Goal: Navigation & Orientation: Find specific page/section

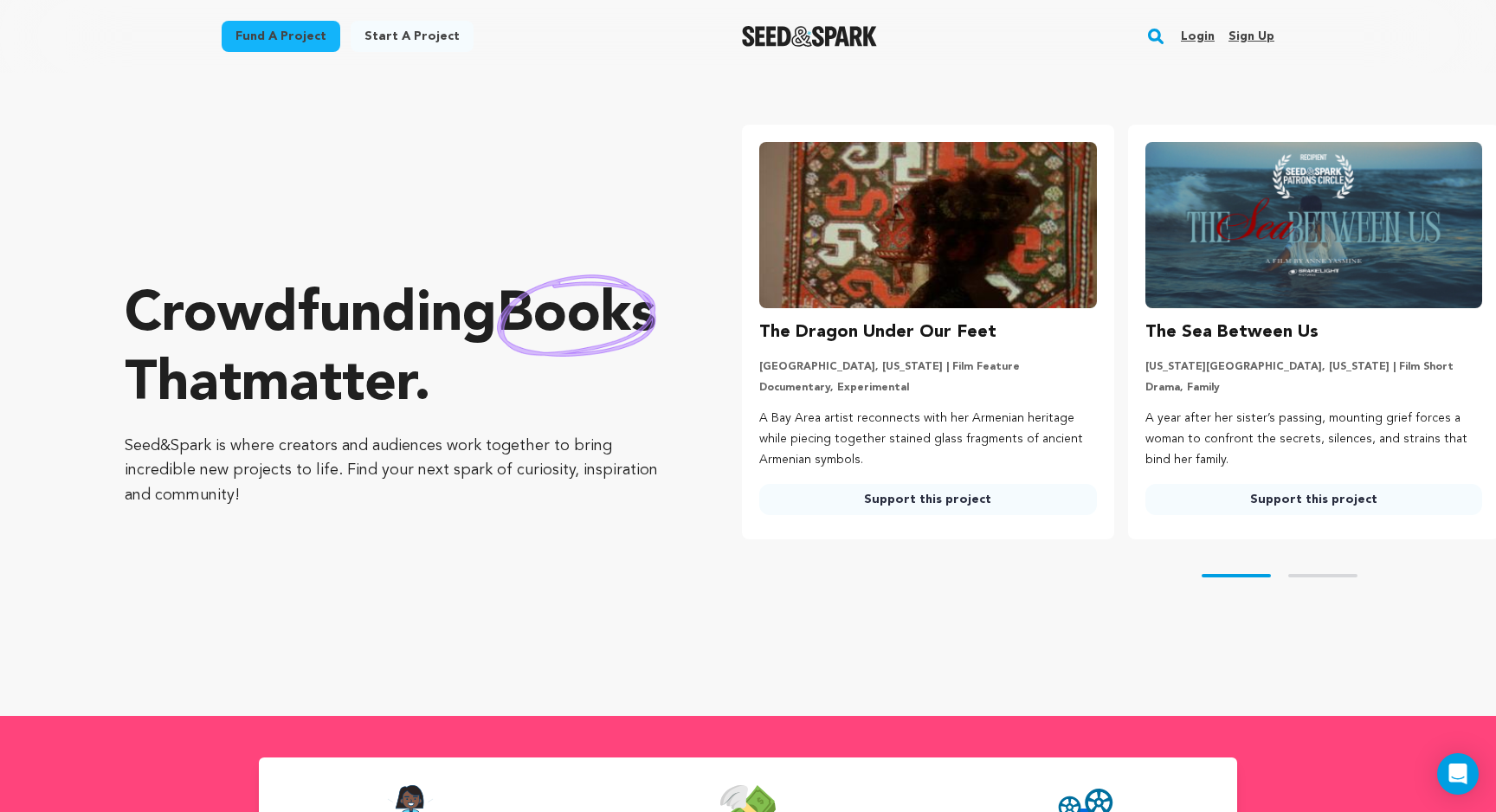
click at [1205, 34] on link "Login" at bounding box center [1198, 36] width 34 height 27
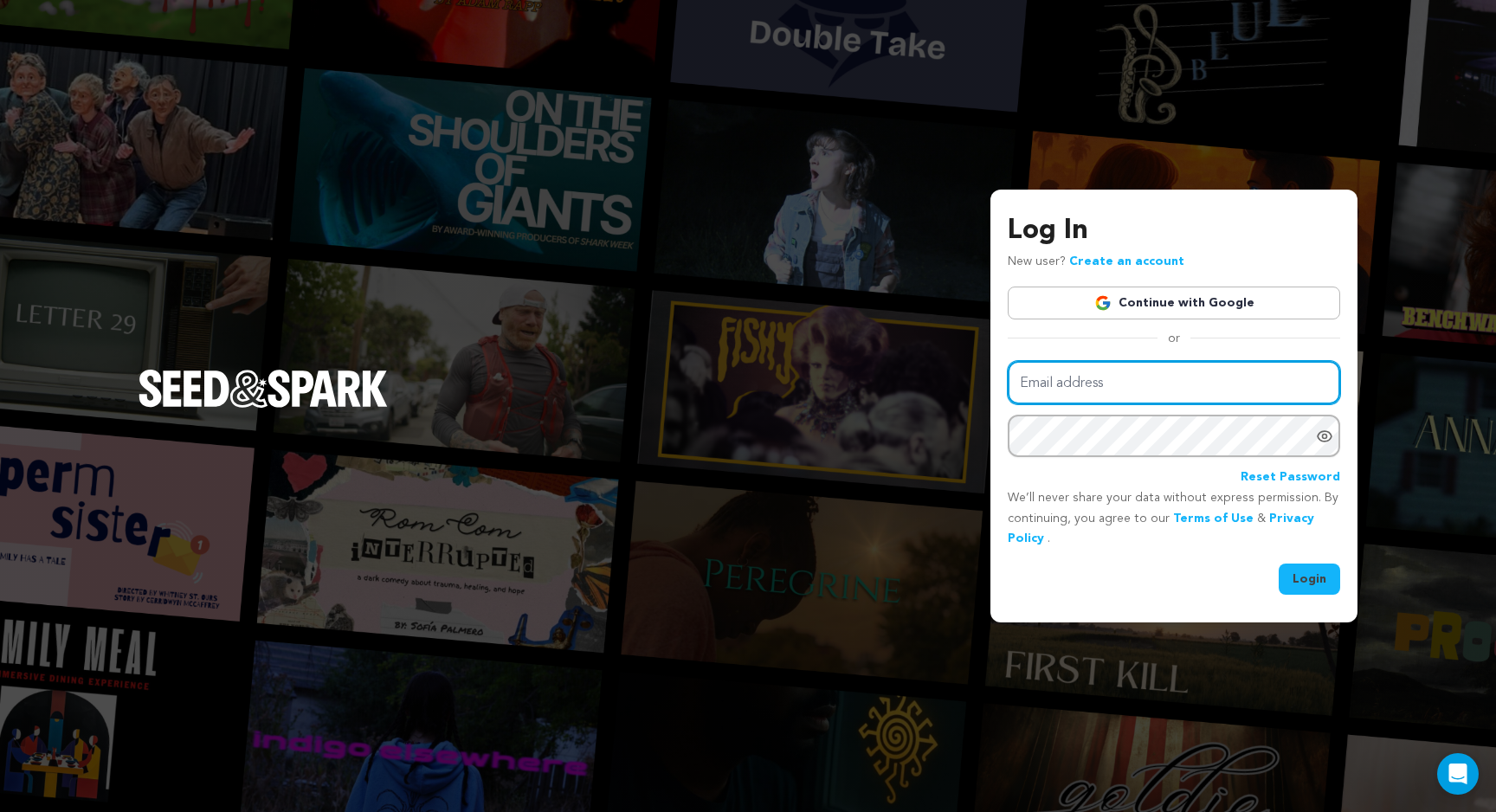
type input "tyler.orsak@gmail.com"
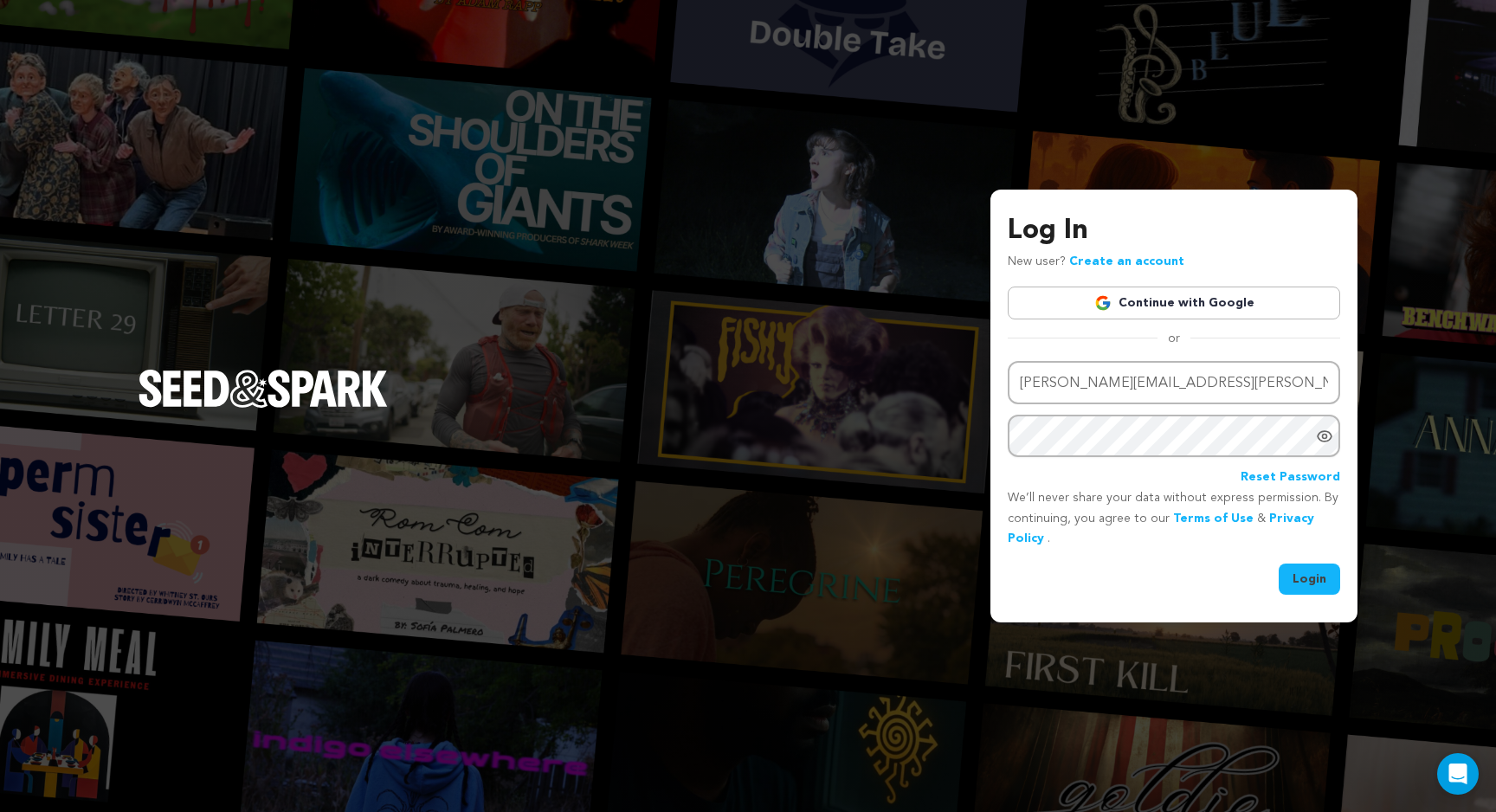
click at [1313, 592] on button "Login" at bounding box center [1309, 579] width 61 height 31
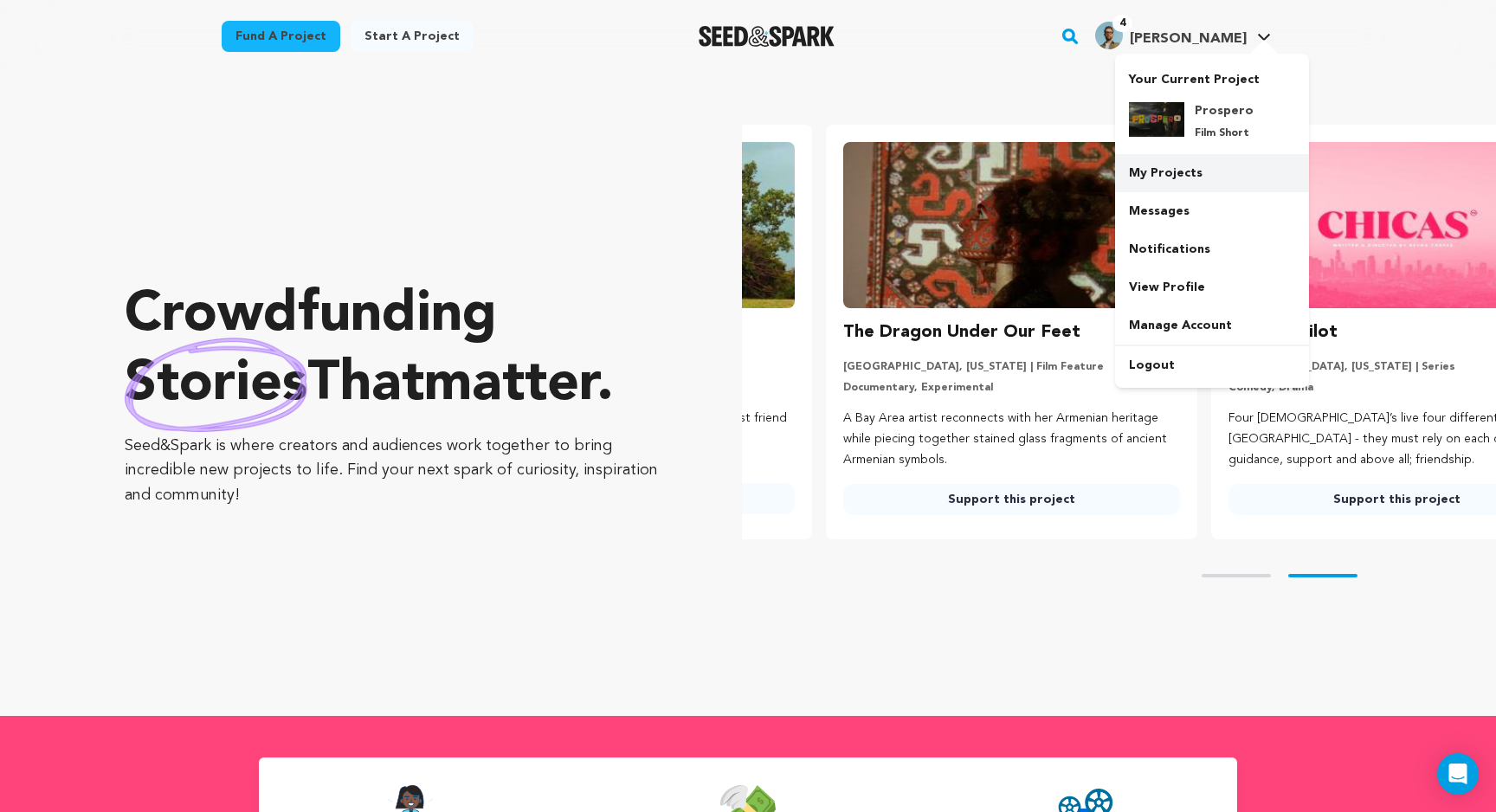
scroll to position [0, 399]
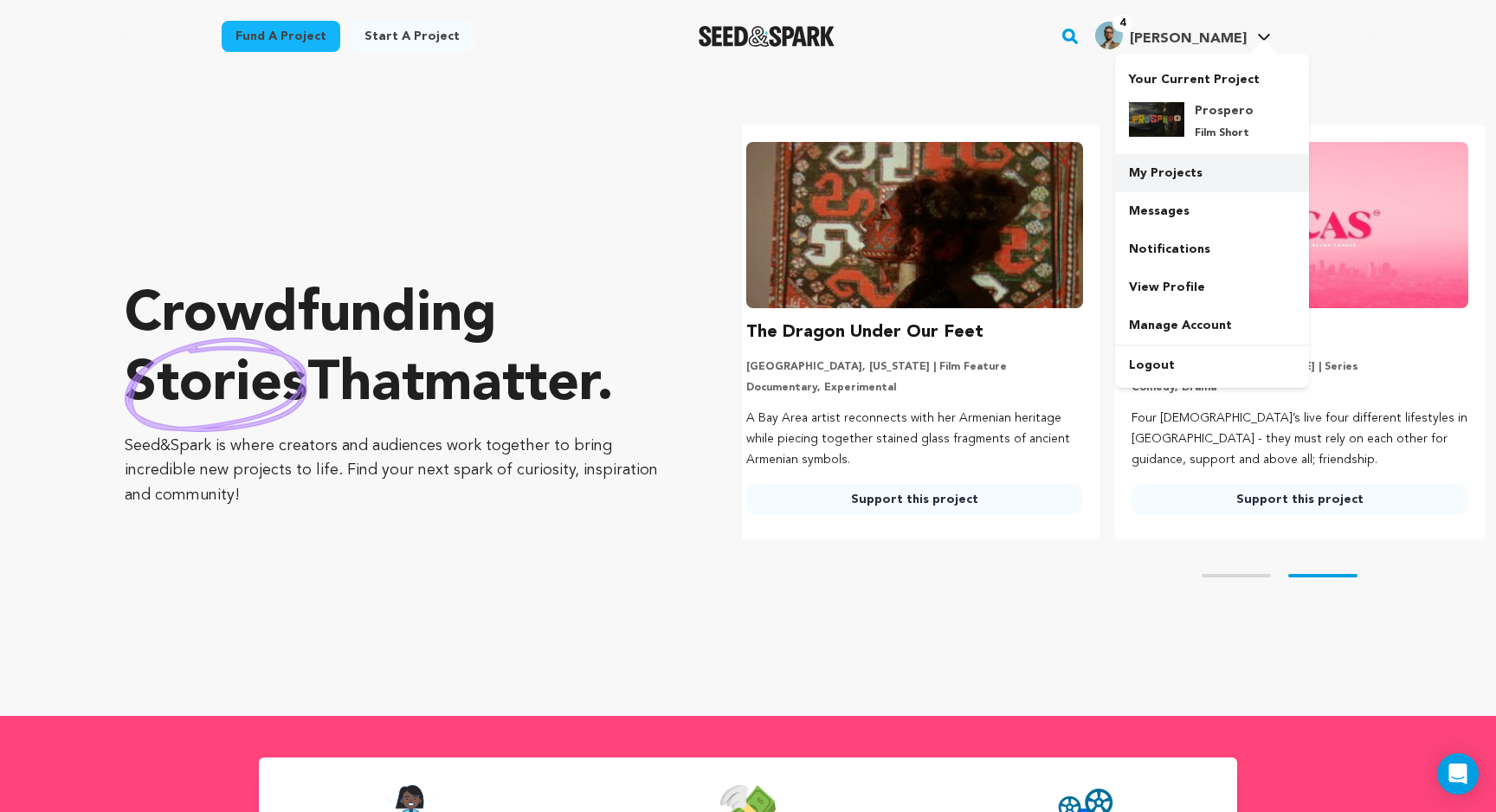
click at [1177, 180] on link "My Projects" at bounding box center [1212, 173] width 194 height 38
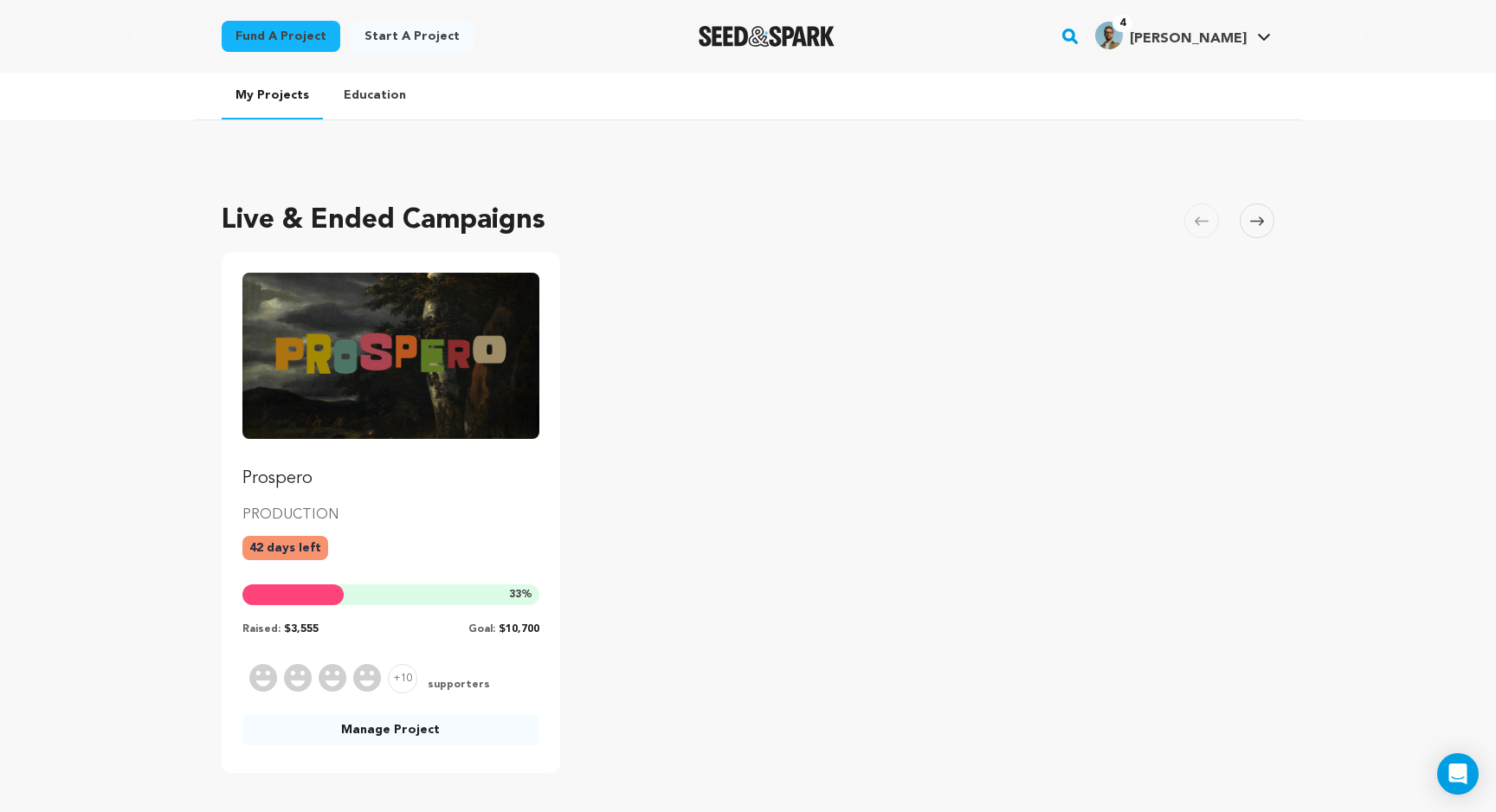
click at [436, 555] on div "42 days left" at bounding box center [391, 555] width 297 height 38
